Goal: Task Accomplishment & Management: Manage account settings

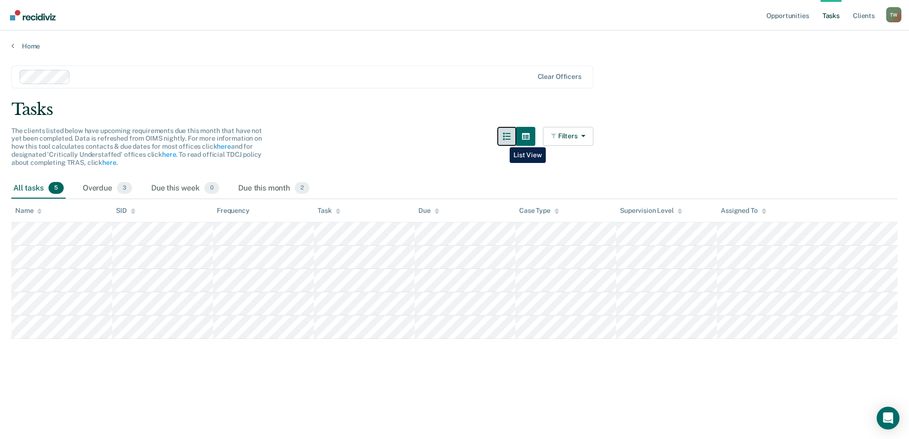
click at [504, 141] on button "button" at bounding box center [506, 136] width 19 height 19
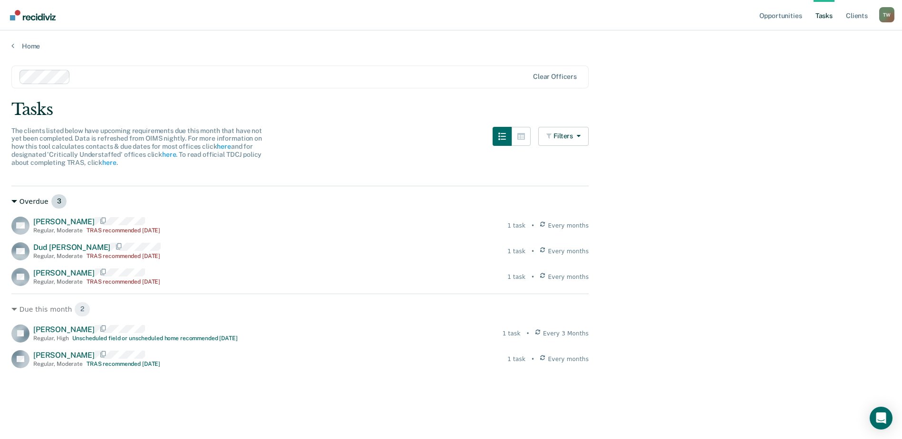
click at [14, 202] on icon at bounding box center [14, 201] width 6 height 3
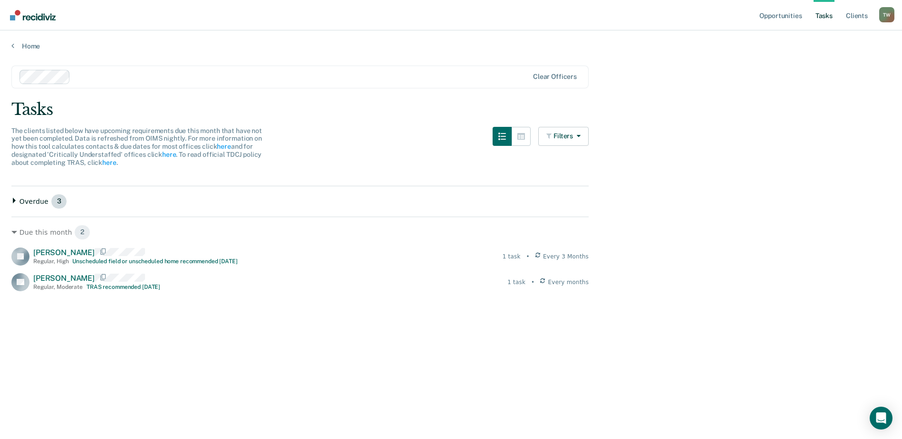
click at [14, 202] on icon at bounding box center [14, 201] width 3 height 6
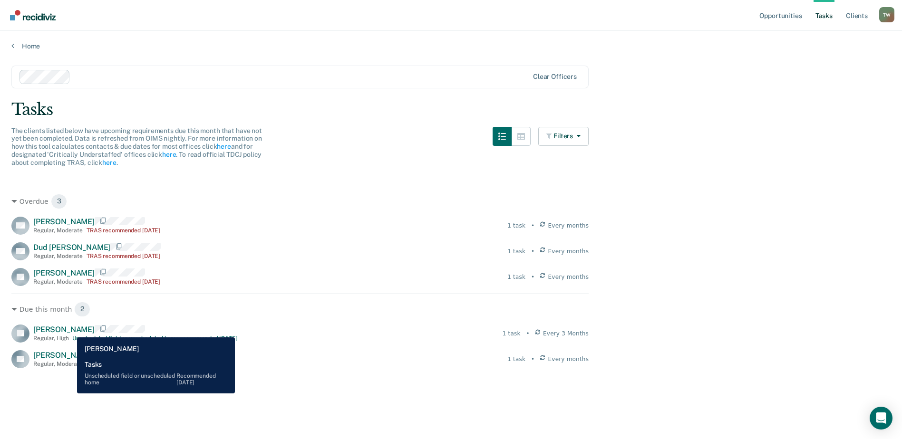
click at [70, 331] on span "[PERSON_NAME]" at bounding box center [63, 329] width 61 height 9
